Goal: Find specific page/section: Find specific page/section

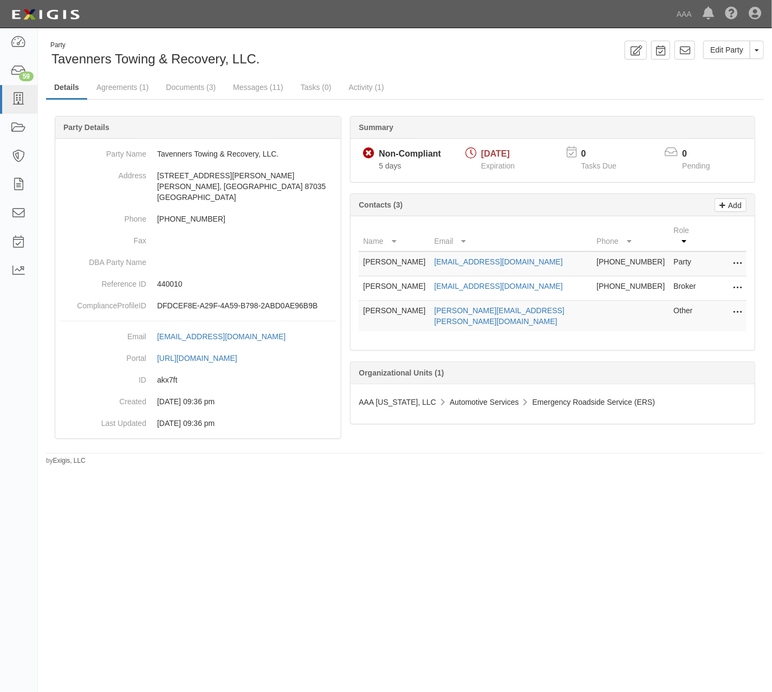
click at [432, 89] on ul "Details Agreements (1) Documents (3) Messages (11) Tasks (0) Activity (1)" at bounding box center [405, 87] width 718 height 23
click at [421, 46] on div "Edit Party Toggle Party Dropdown View Audit Trail Archive Party Send Message Ad…" at bounding box center [588, 50] width 367 height 19
click at [133, 88] on link "Agreements (1)" at bounding box center [122, 87] width 68 height 23
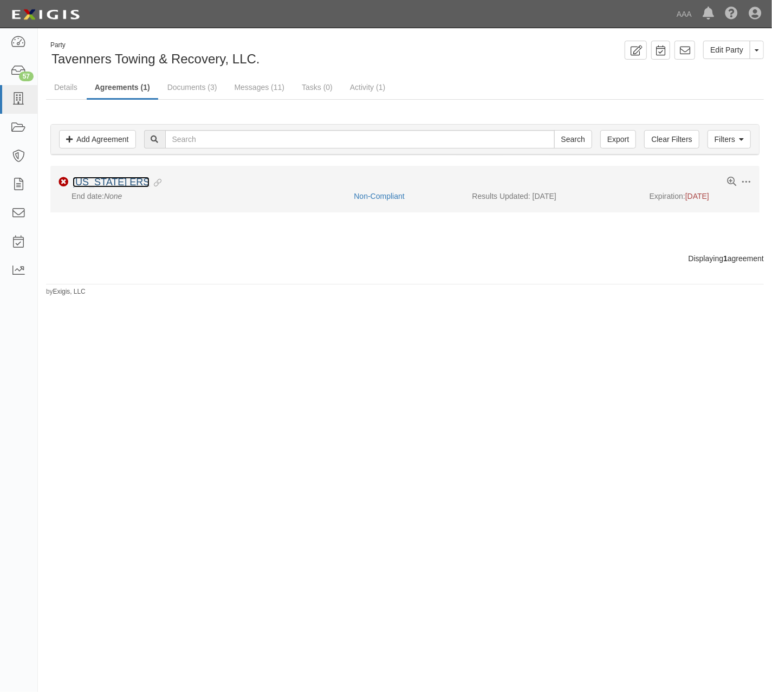
click at [133, 184] on link "New Mexico ERS" at bounding box center [111, 182] width 77 height 11
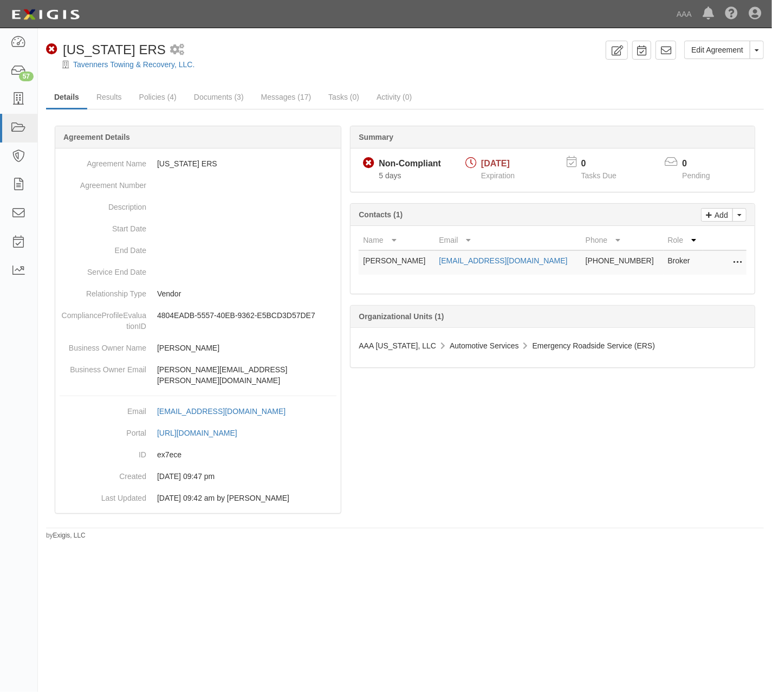
click at [253, 39] on div "Edit Agreement Toggle Agreement Dropdown View Audit Trail Archive Agreement Pla…" at bounding box center [405, 285] width 734 height 507
click at [215, 97] on link "Documents (3)" at bounding box center [219, 97] width 66 height 23
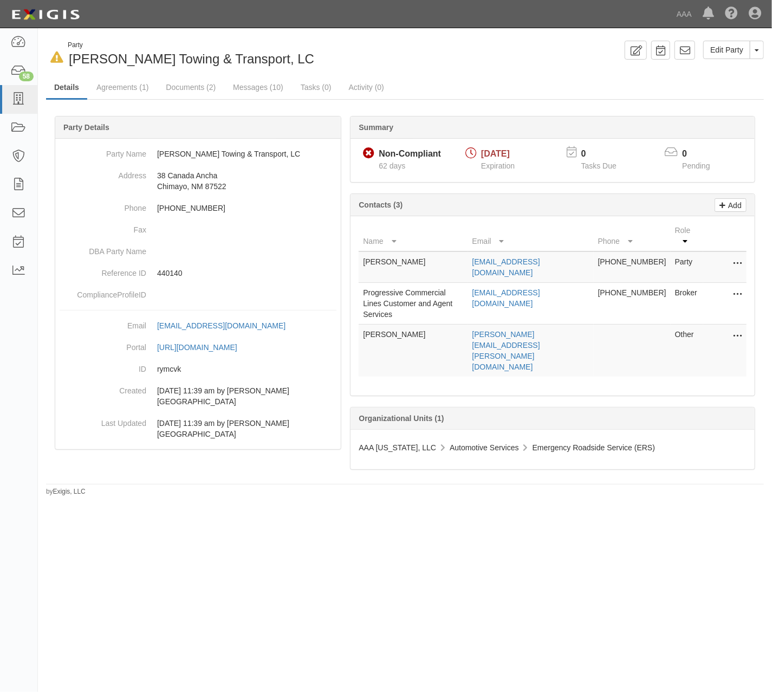
click at [445, 58] on div "Edit Party Toggle Party Dropdown View Audit Trail Archive Party Send Message Ad…" at bounding box center [588, 50] width 367 height 19
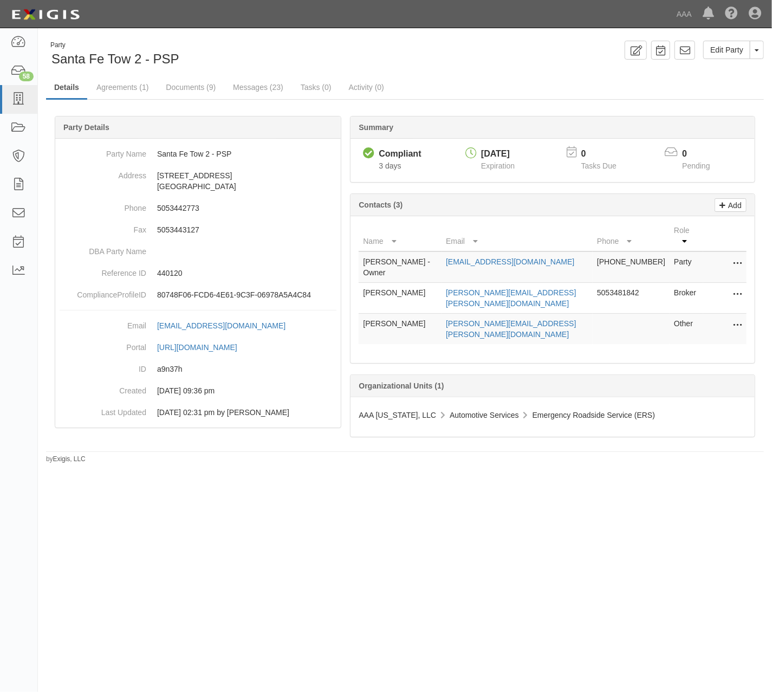
click at [534, 68] on div "Party Santa Fe Tow 2 - PSP Edit Party Toggle Party Dropdown View Audit Trail Ar…" at bounding box center [405, 252] width 734 height 423
click at [22, 100] on icon at bounding box center [18, 99] width 15 height 12
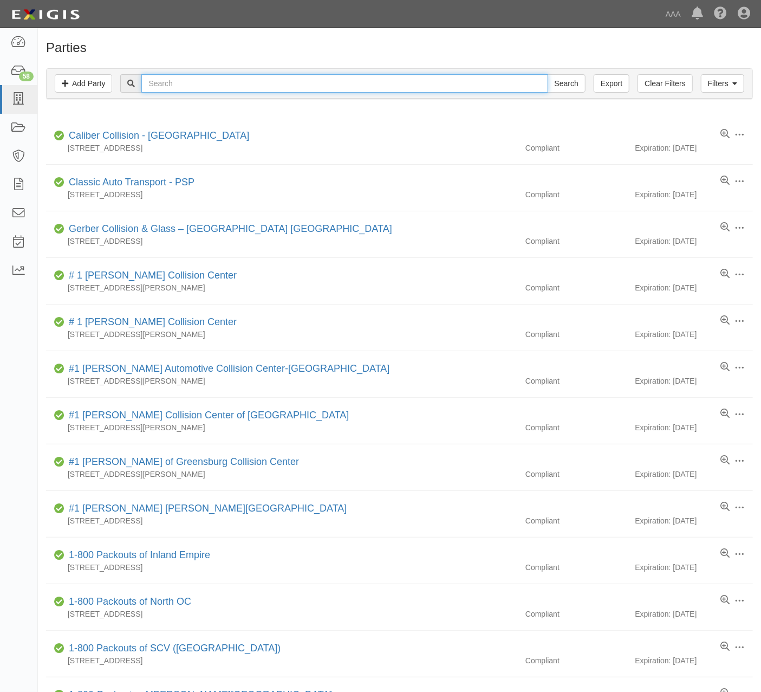
click at [340, 83] on input "text" at bounding box center [344, 83] width 406 height 18
type input "keller"
click at [547, 74] on input "Search" at bounding box center [566, 83] width 38 height 18
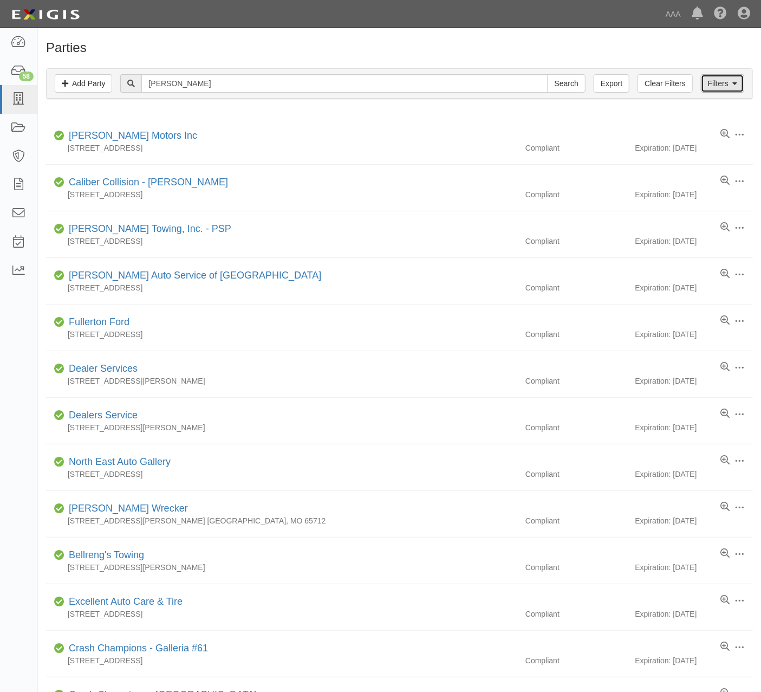
click at [715, 85] on link "Filters" at bounding box center [722, 83] width 43 height 18
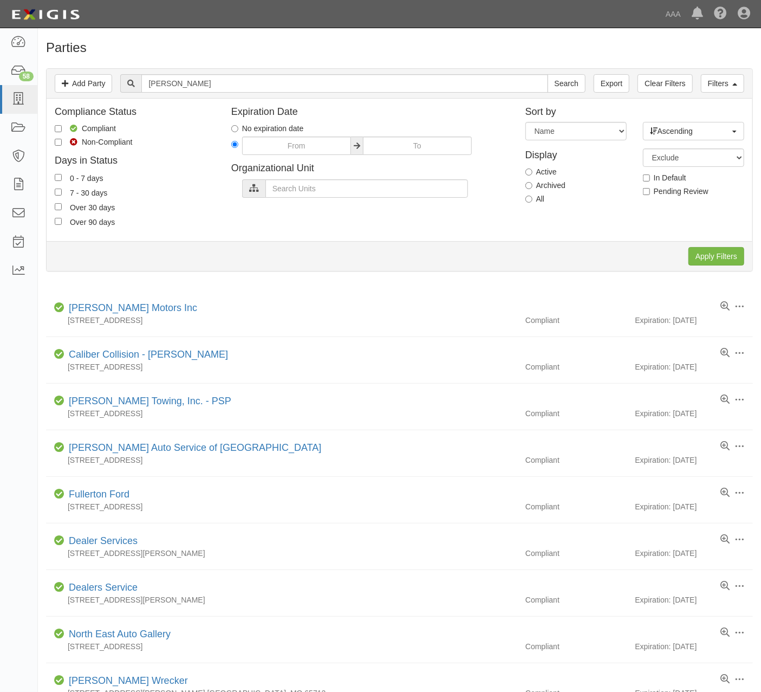
click at [559, 185] on label "Archived" at bounding box center [545, 185] width 40 height 11
click at [532, 185] on input "Archived" at bounding box center [528, 185] width 7 height 7
radio input "true"
click at [712, 260] on input "Apply Filters" at bounding box center [716, 256] width 56 height 18
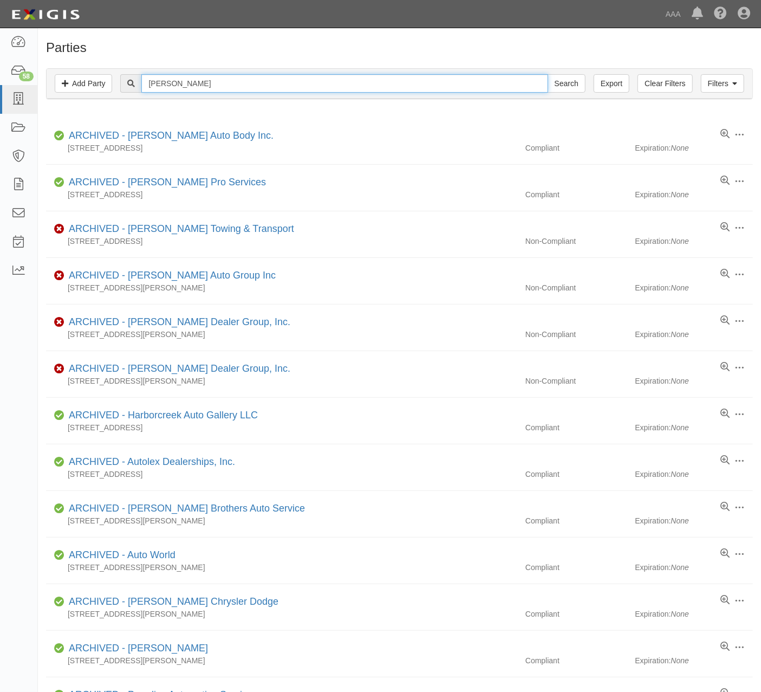
click at [185, 78] on input "keller" at bounding box center [344, 83] width 406 height 18
type input "keller pro"
click at [547, 74] on input "Search" at bounding box center [566, 83] width 38 height 18
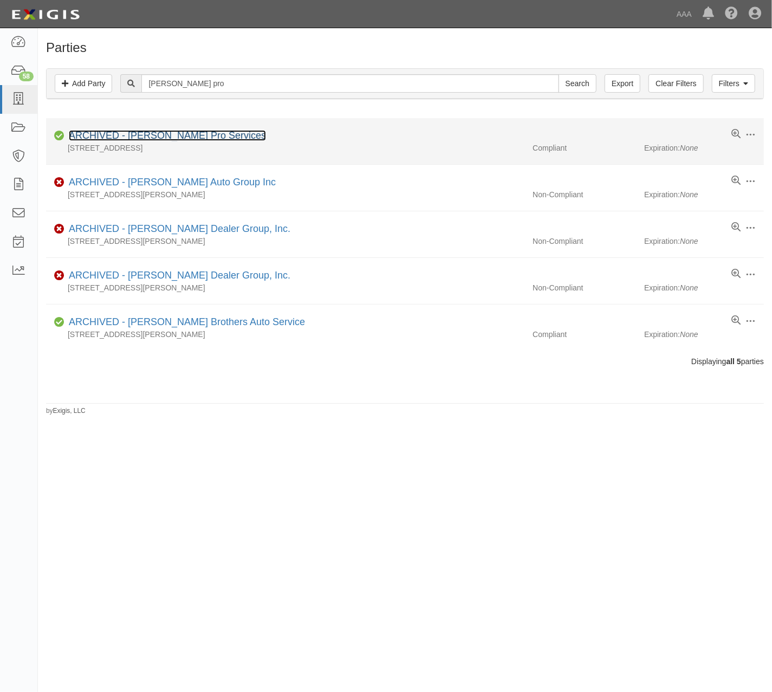
click at [177, 133] on link "ARCHIVED - [PERSON_NAME] Pro Services" at bounding box center [167, 135] width 197 height 11
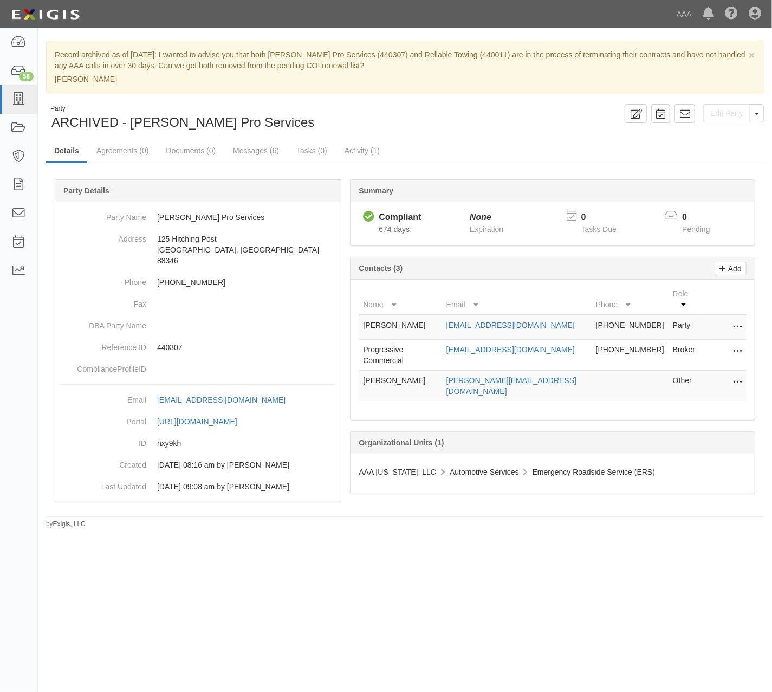
click at [484, 100] on div "× Record archived as of [DATE]: I wanted to advise you that both [PERSON_NAME] …" at bounding box center [405, 285] width 734 height 488
